Goal: Information Seeking & Learning: Learn about a topic

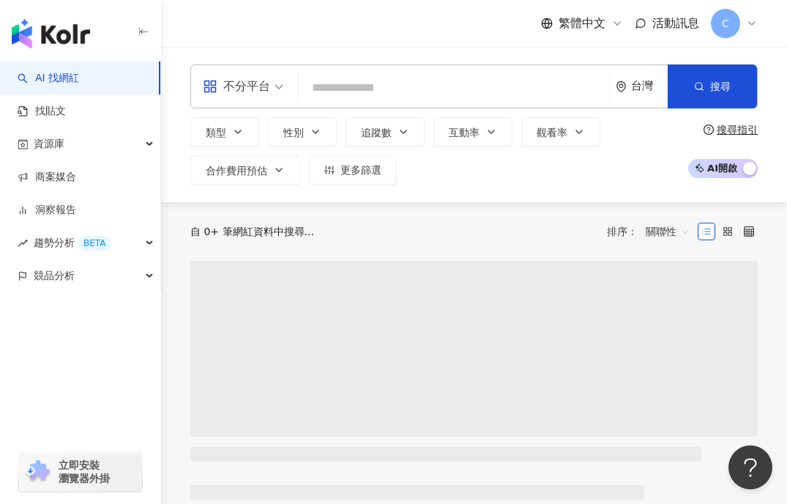
click at [308, 92] on input "search" at bounding box center [454, 88] width 300 height 28
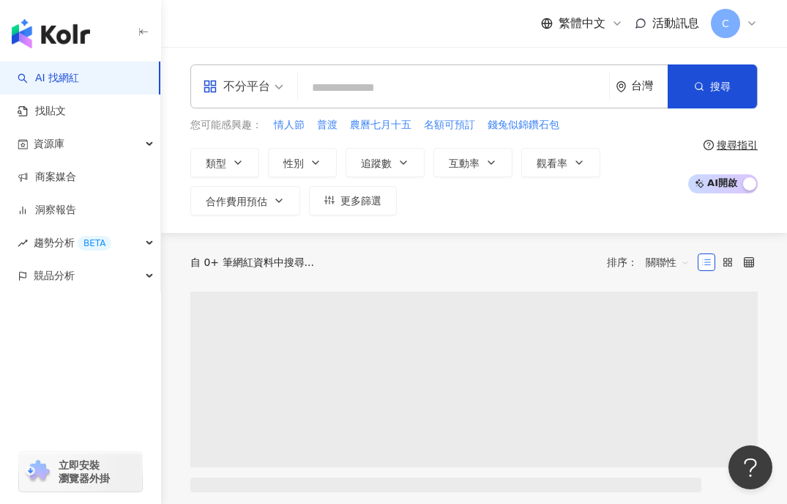
type input "**********"
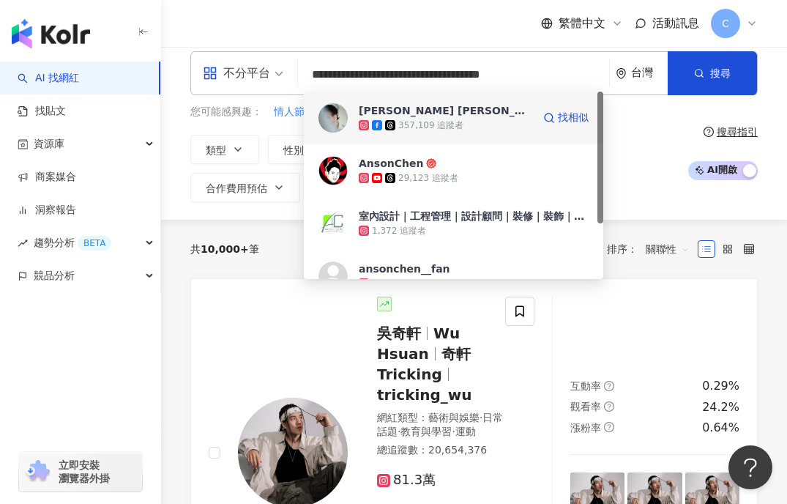
click at [508, 127] on div "357,109 追蹤者" at bounding box center [446, 125] width 174 height 15
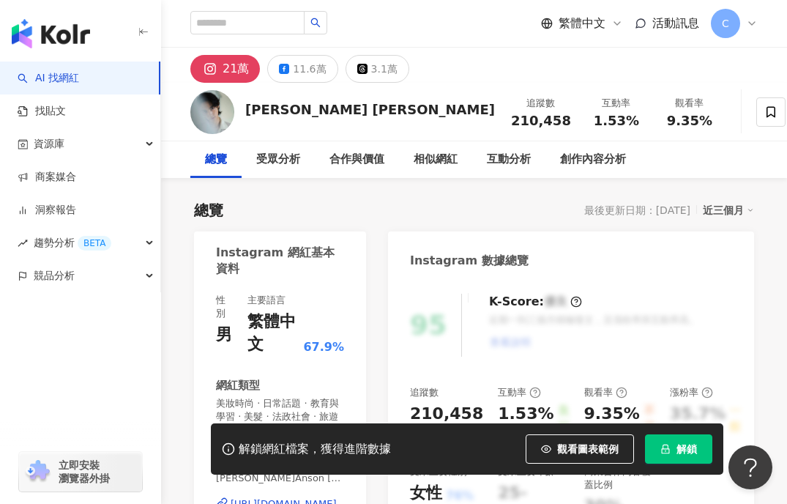
click at [667, 434] on button "解鎖" at bounding box center [678, 448] width 67 height 29
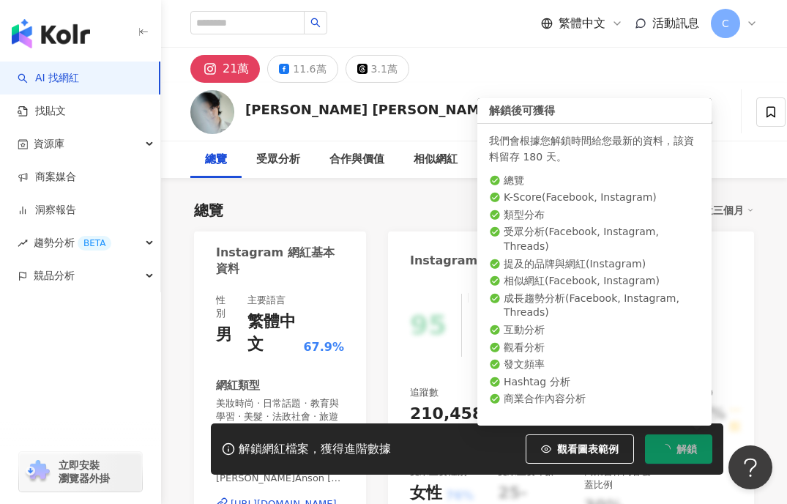
click at [670, 441] on button "解鎖" at bounding box center [678, 448] width 67 height 29
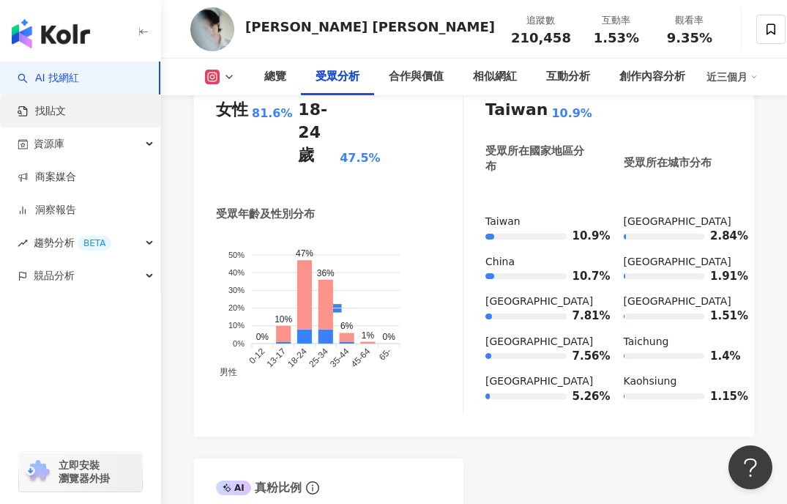
scroll to position [1626, 0]
